Goal: Check status: Check status

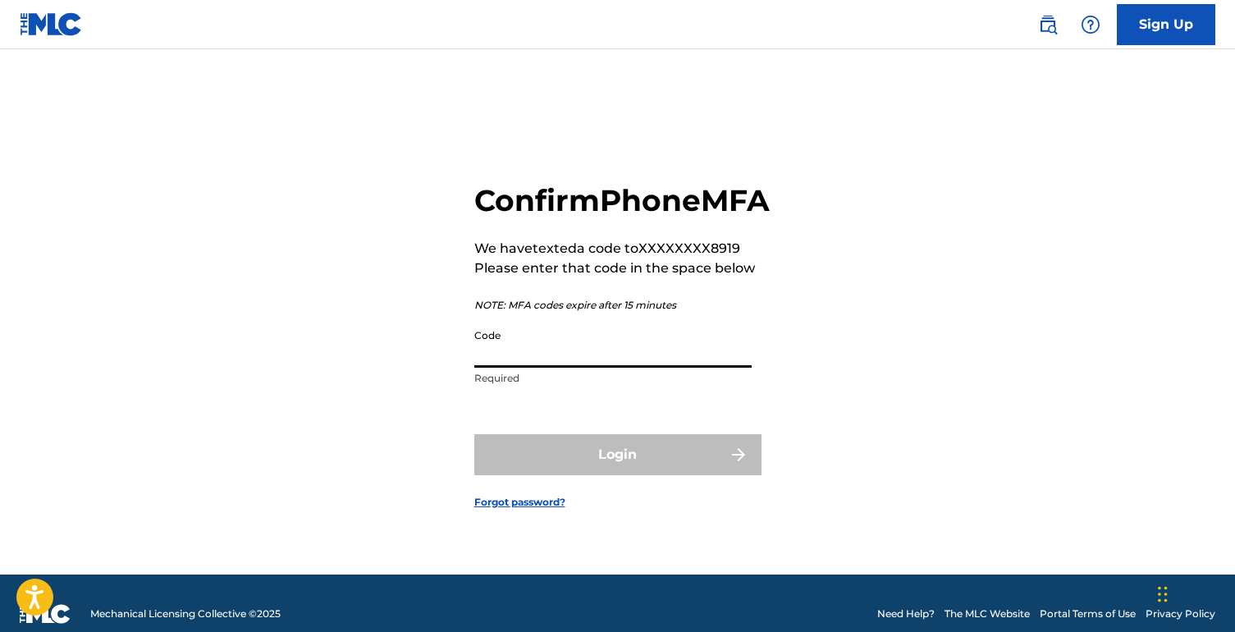
click at [549, 368] on input "Code" at bounding box center [612, 344] width 277 height 47
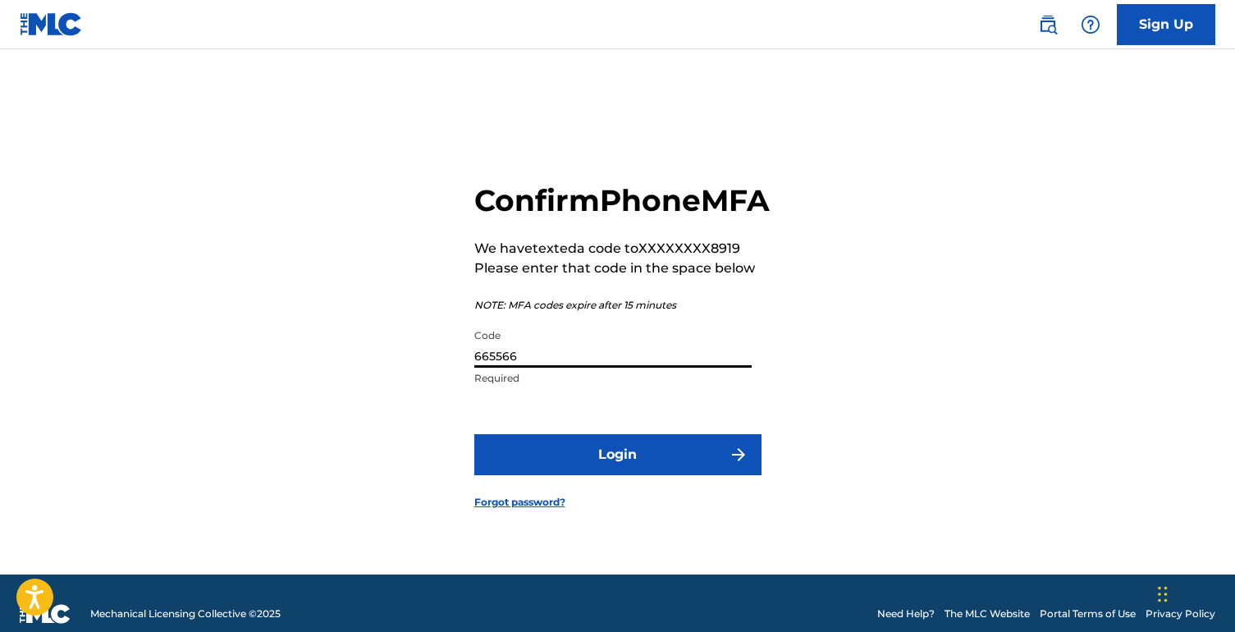
type input "665566"
click at [474, 434] on button "Login" at bounding box center [617, 454] width 287 height 41
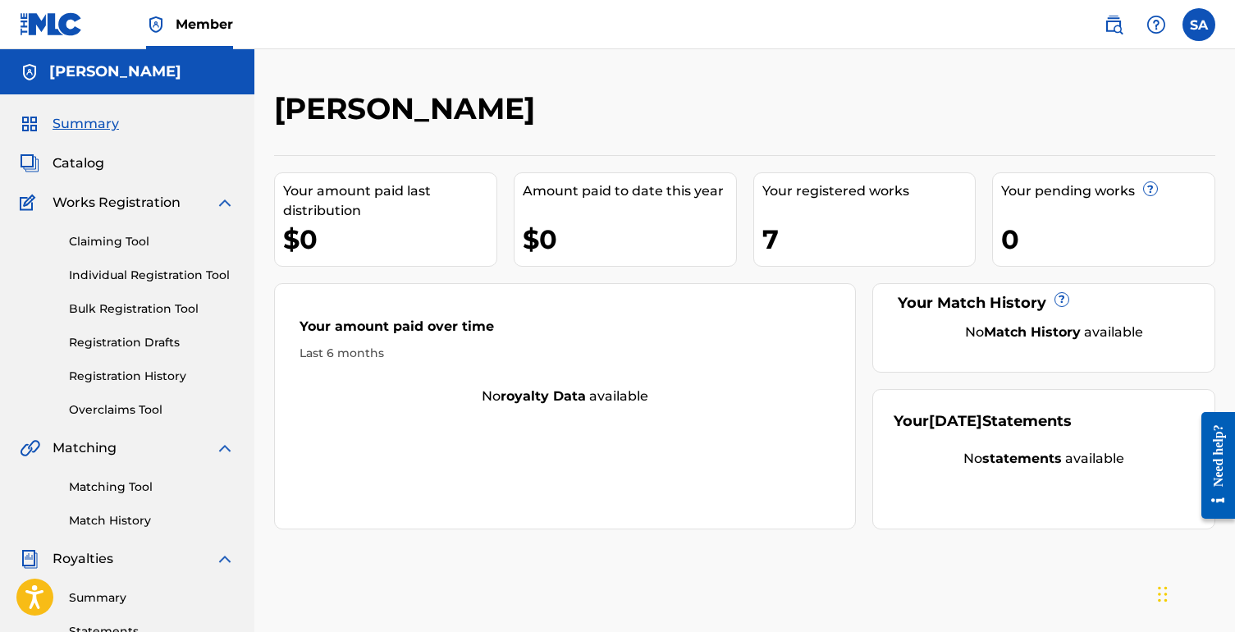
click at [780, 230] on div "7" at bounding box center [868, 239] width 213 height 37
click at [71, 154] on span "Catalog" at bounding box center [79, 163] width 52 height 20
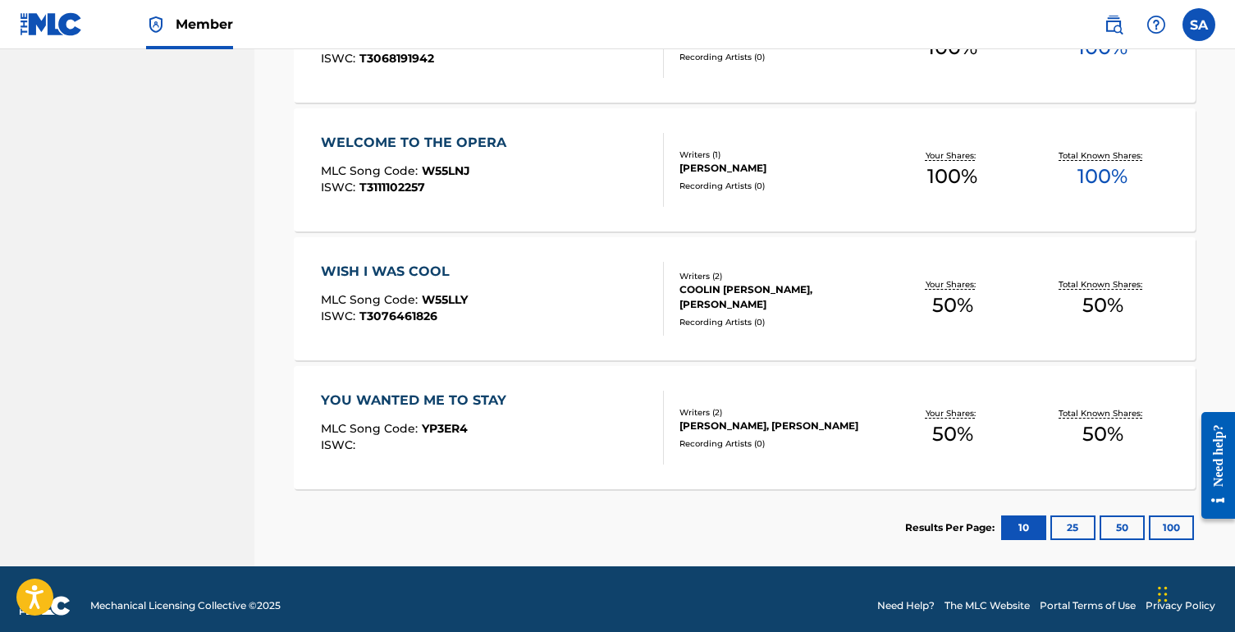
scroll to position [894, 0]
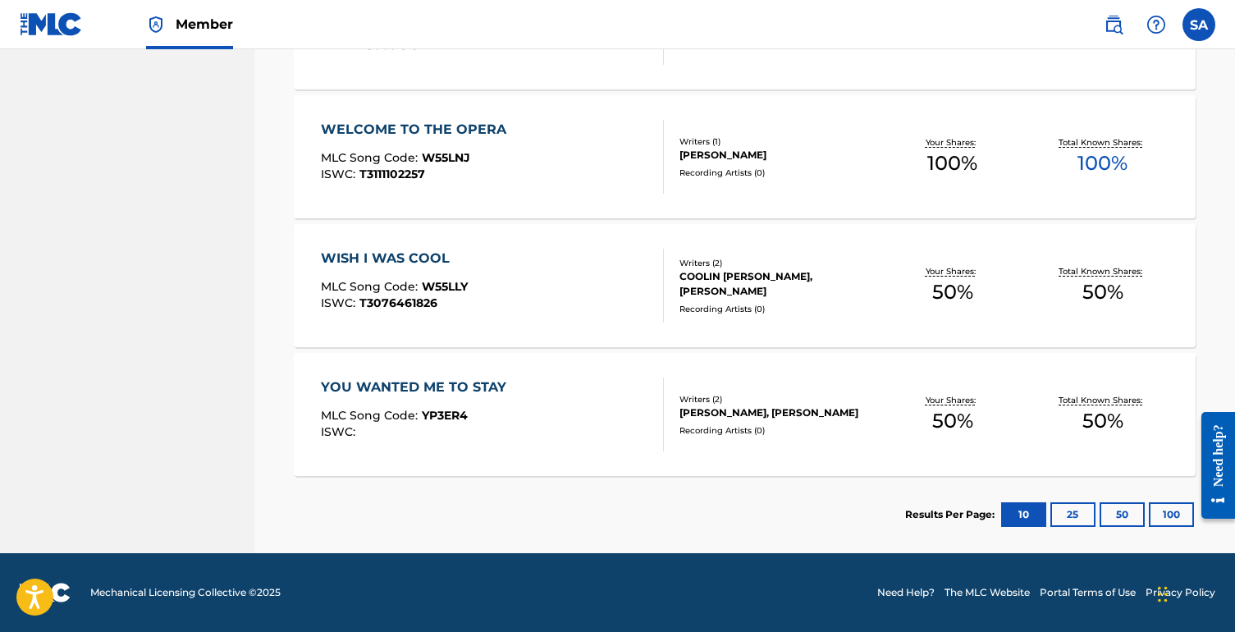
click at [1064, 511] on button "25" at bounding box center [1073, 514] width 45 height 25
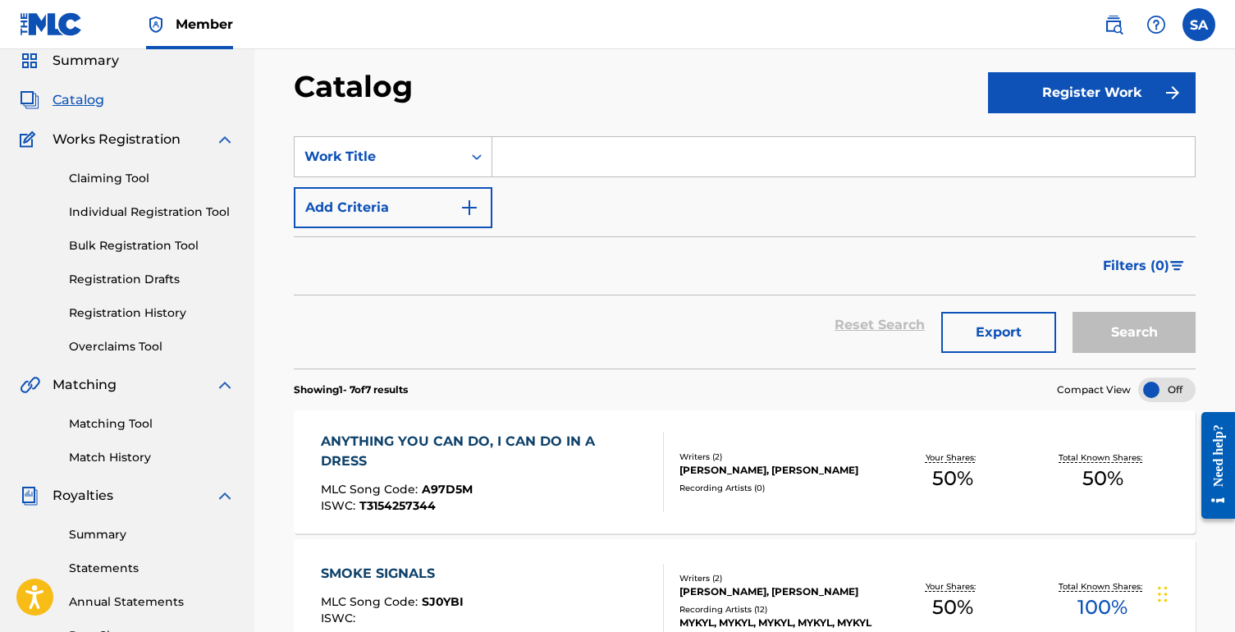
scroll to position [61, 0]
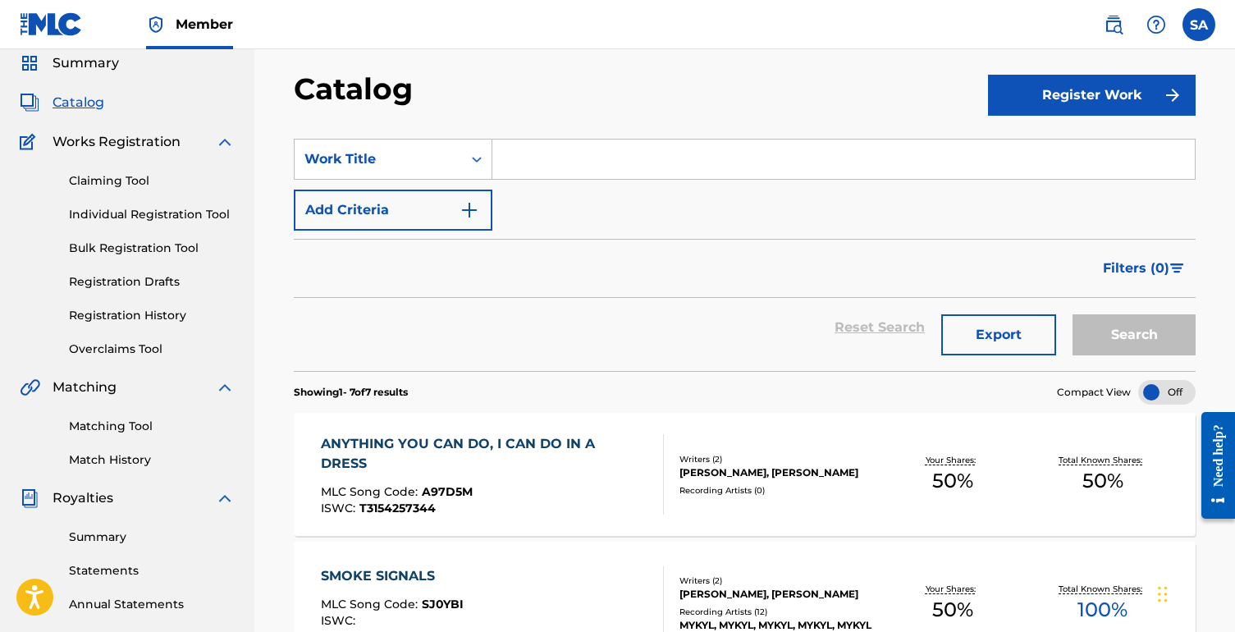
click at [95, 181] on link "Claiming Tool" at bounding box center [152, 180] width 166 height 17
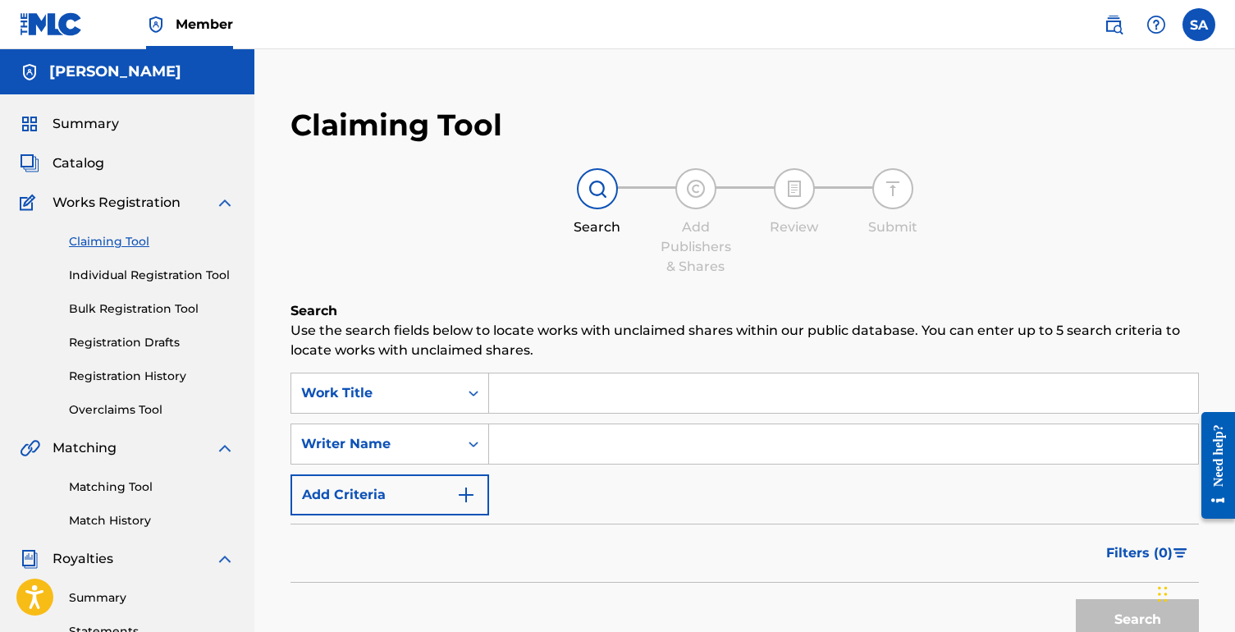
click at [155, 347] on link "Registration Drafts" at bounding box center [152, 342] width 166 height 17
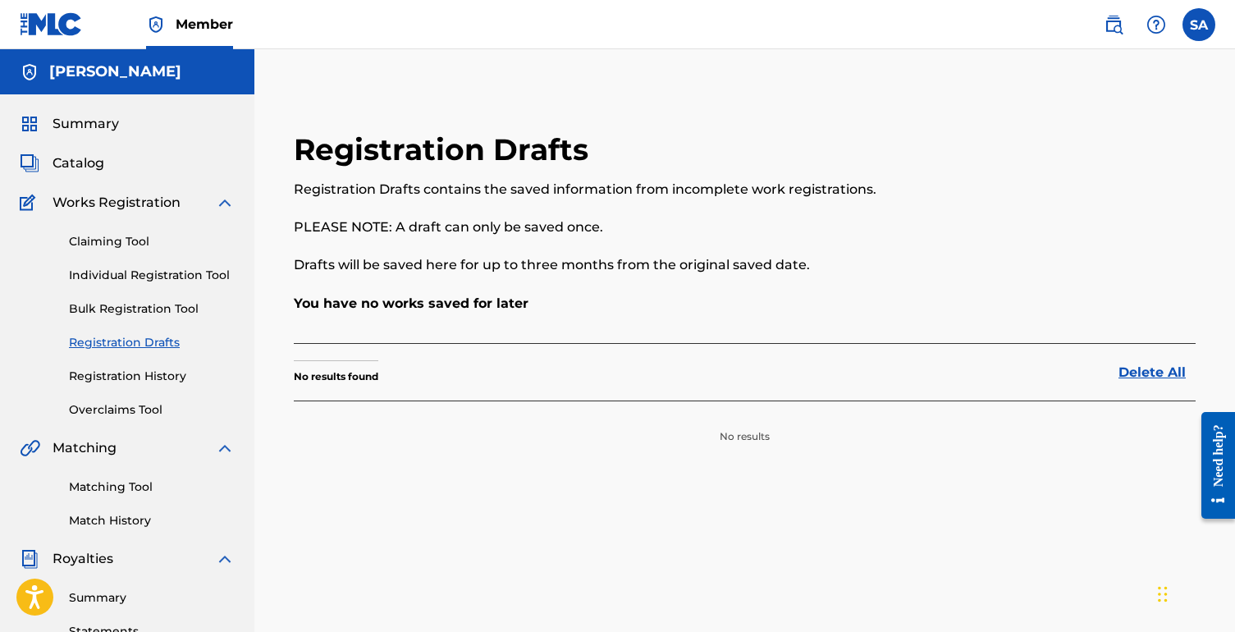
click at [115, 373] on link "Registration History" at bounding box center [152, 376] width 166 height 17
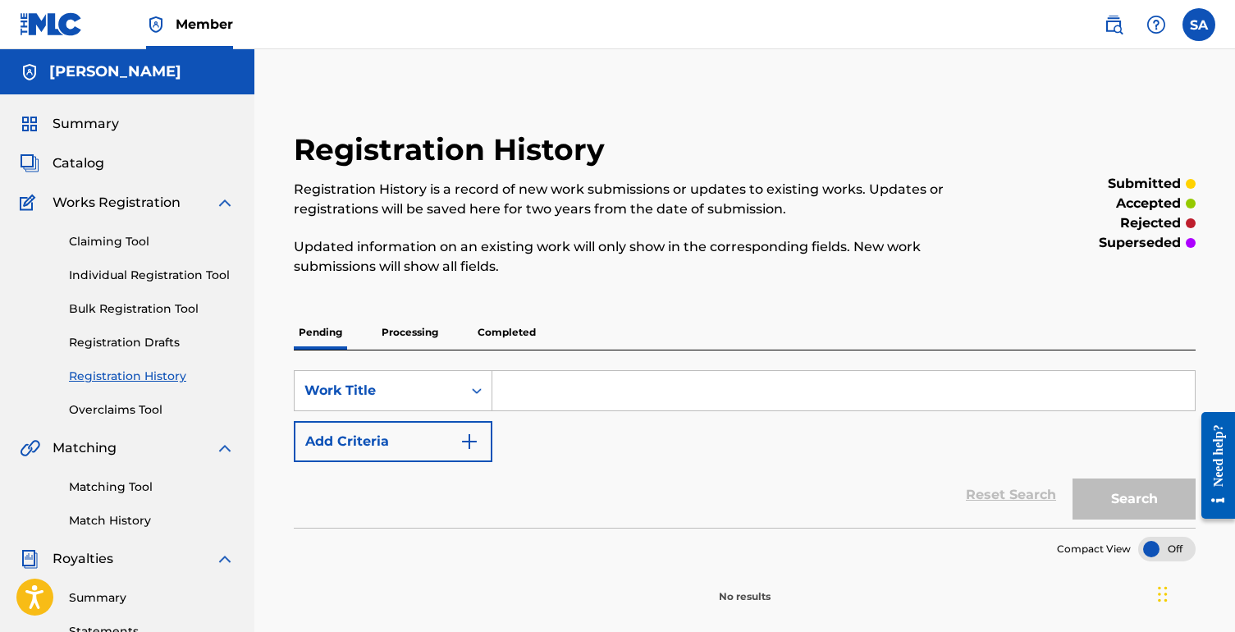
click at [426, 331] on p "Processing" at bounding box center [410, 332] width 66 height 34
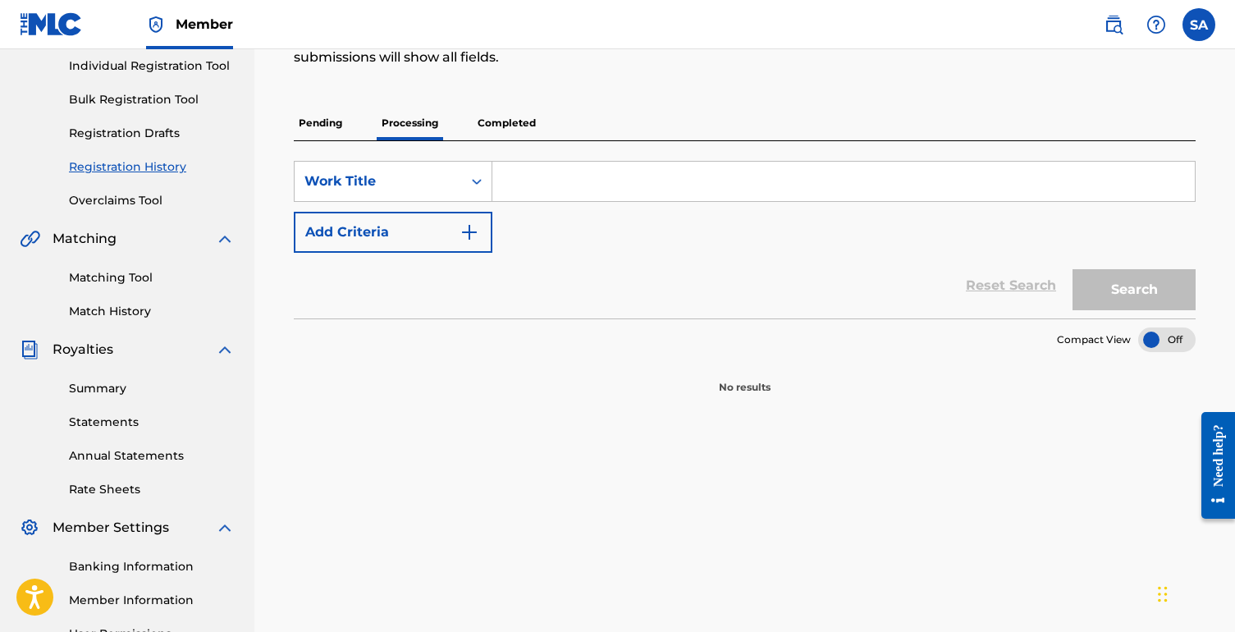
scroll to position [202, 0]
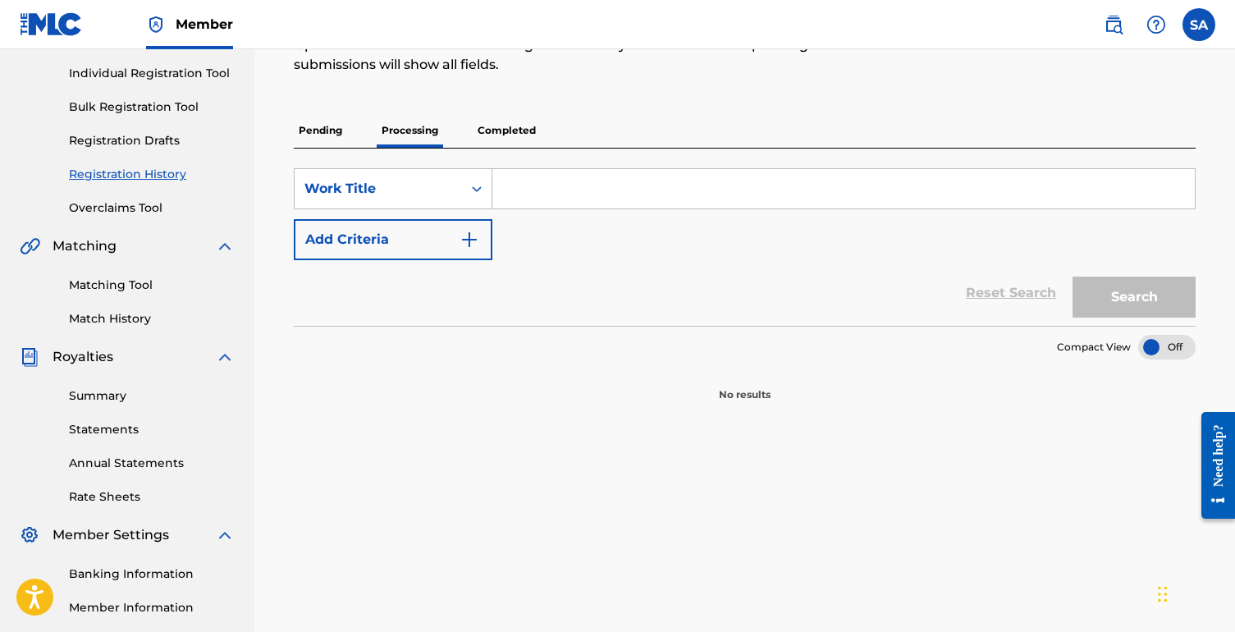
click at [315, 137] on p "Pending" at bounding box center [320, 130] width 53 height 34
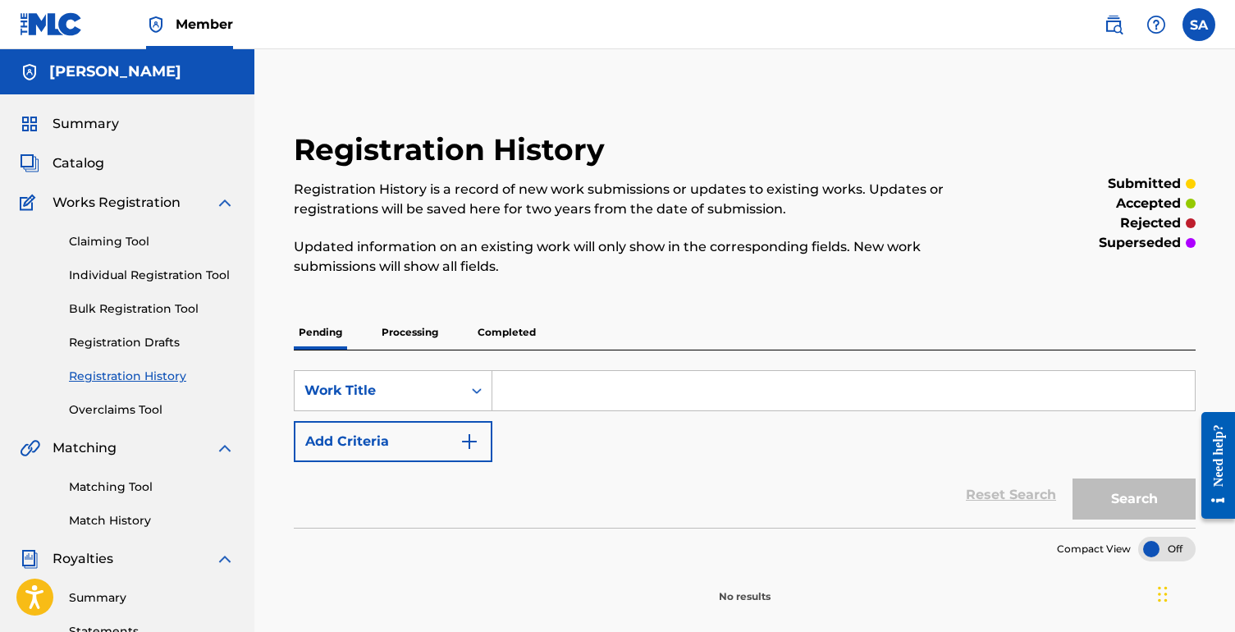
click at [502, 332] on p "Completed" at bounding box center [507, 332] width 68 height 34
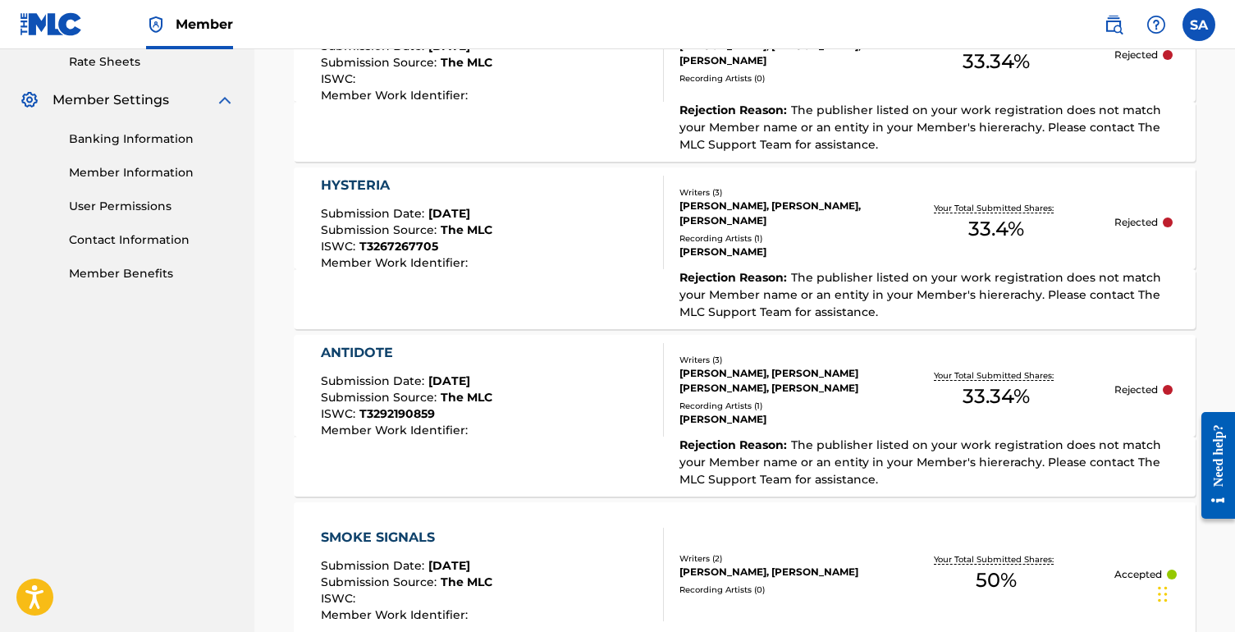
scroll to position [625, 0]
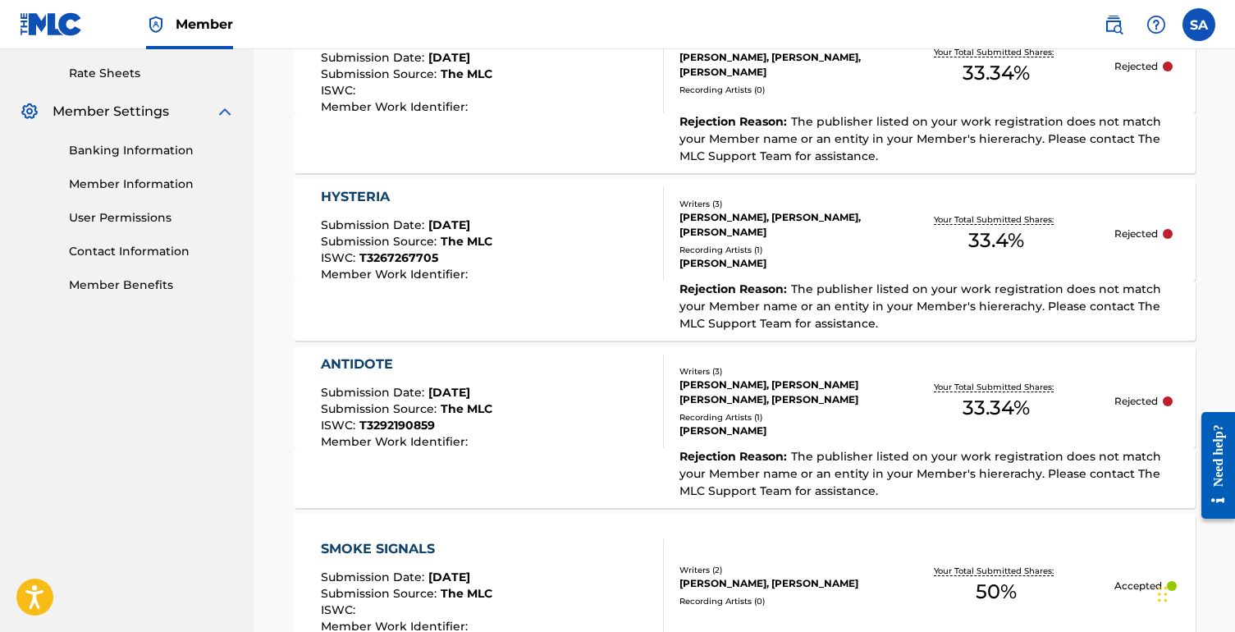
click at [776, 411] on div "Recording Artists ( 1 )" at bounding box center [779, 417] width 199 height 12
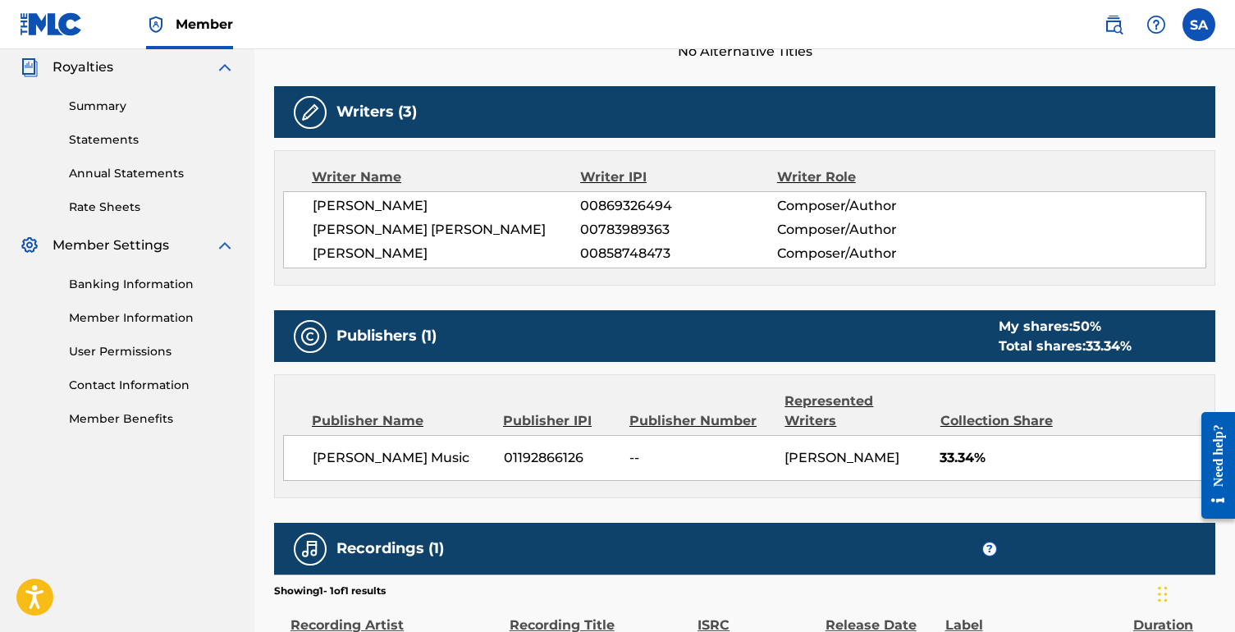
scroll to position [489, 0]
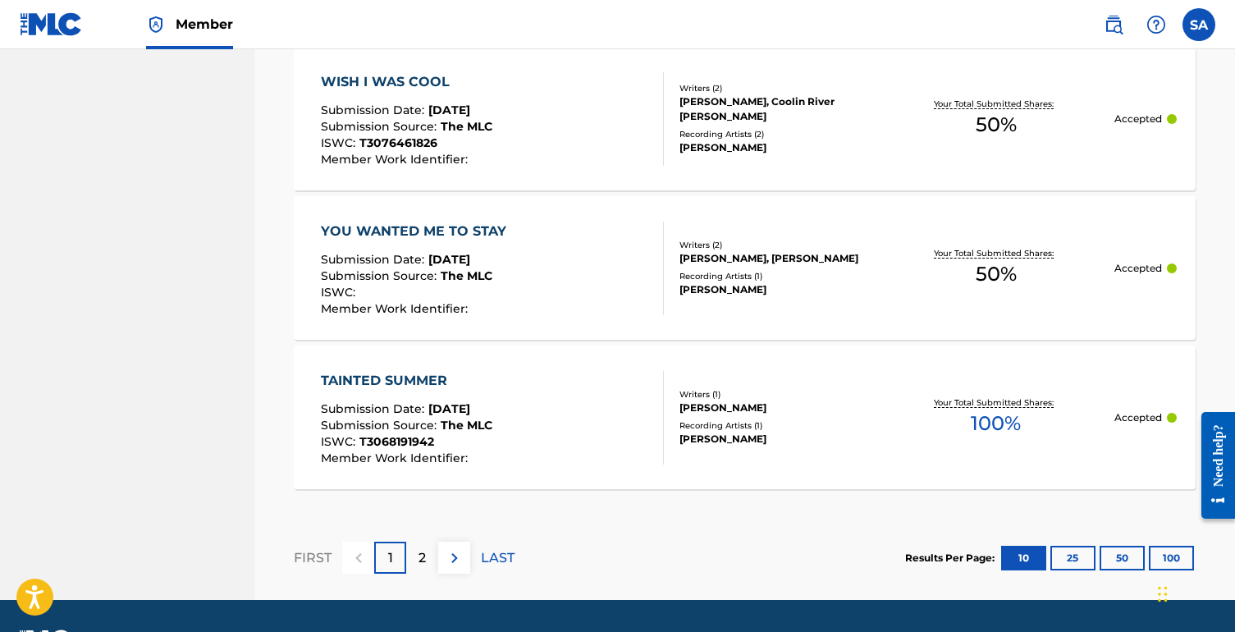
scroll to position [1737, 0]
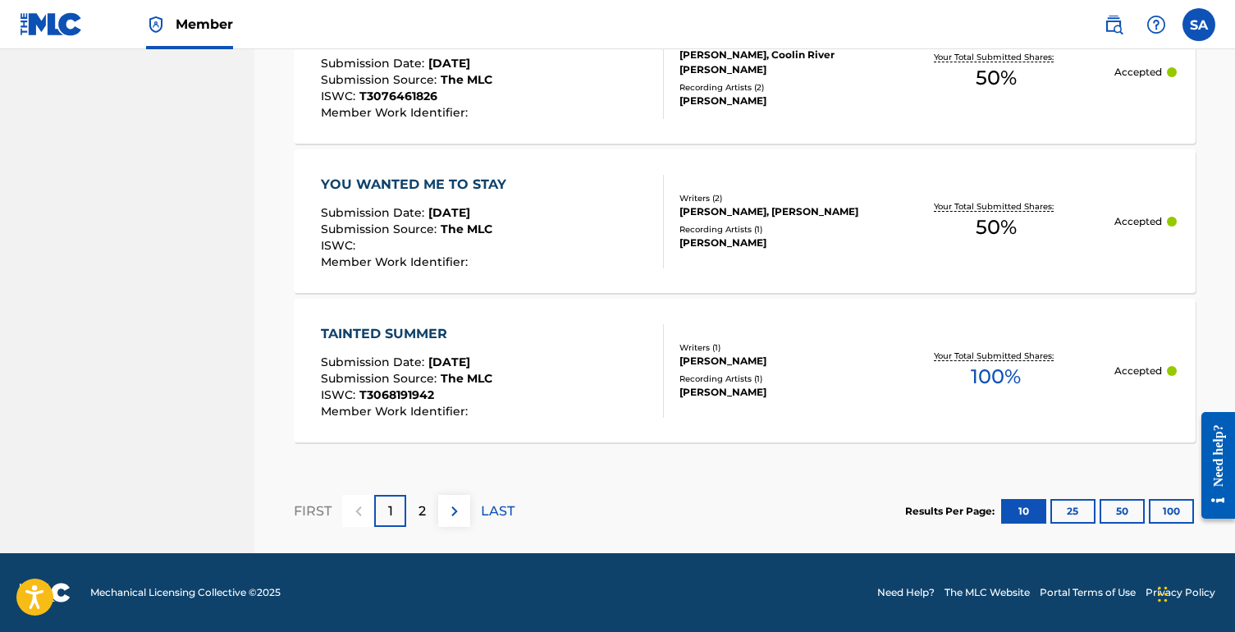
click at [414, 517] on div "2" at bounding box center [422, 511] width 32 height 32
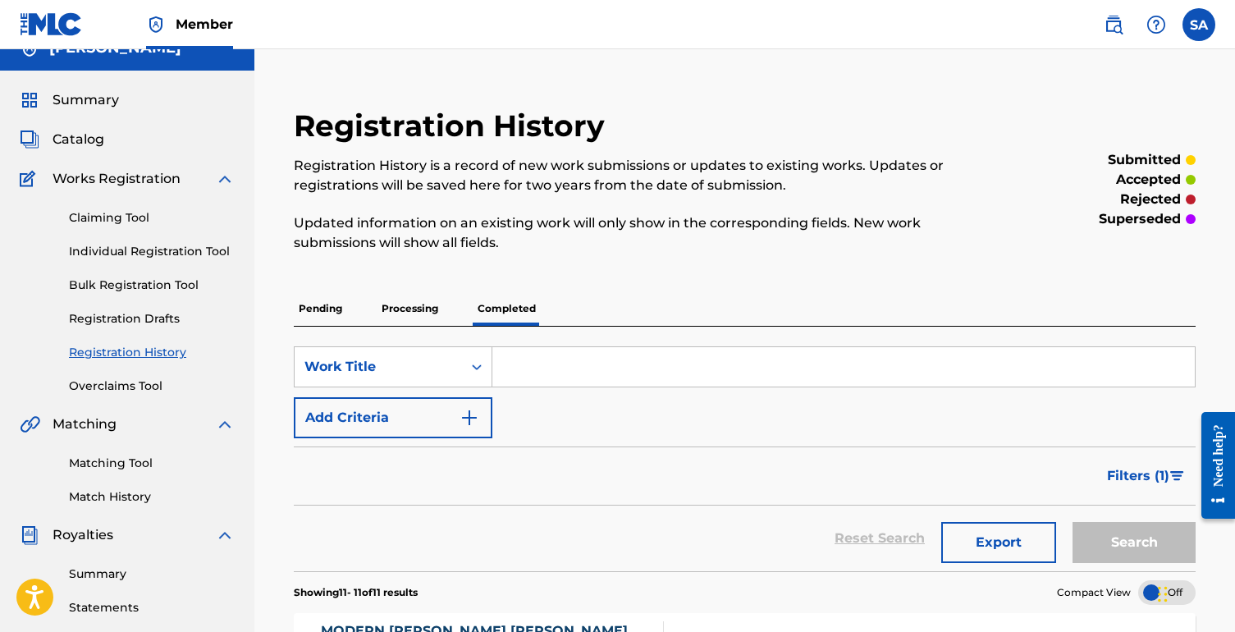
scroll to position [0, 0]
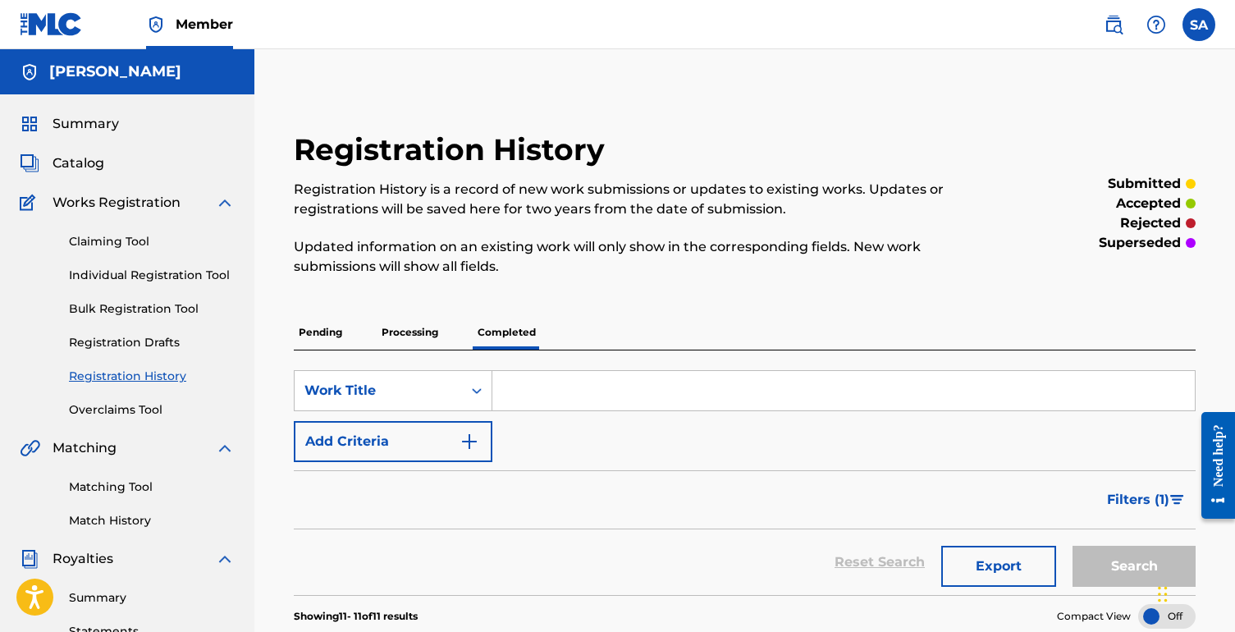
click at [323, 333] on p "Pending" at bounding box center [320, 332] width 53 height 34
